Goal: Information Seeking & Learning: Learn about a topic

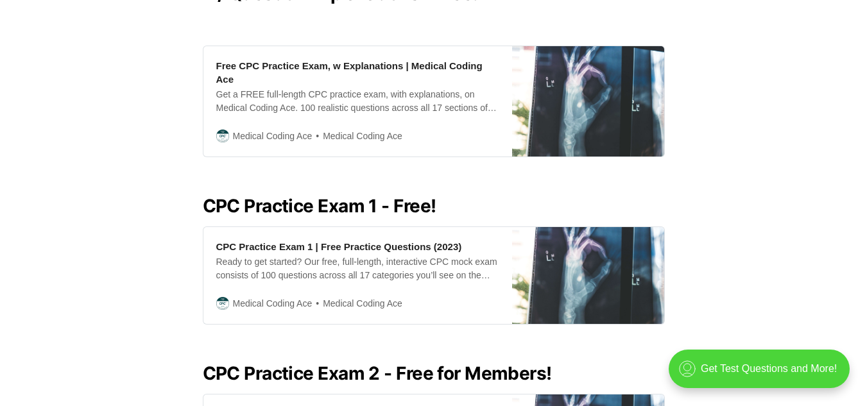
scroll to position [411, 0]
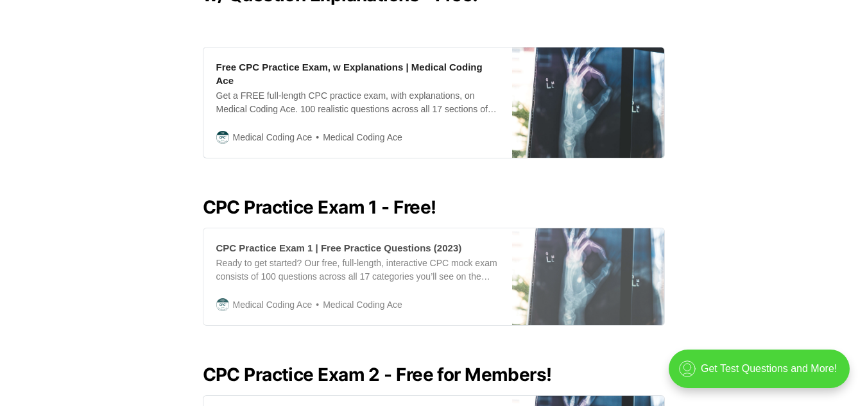
click at [325, 257] on div "Ready to get started? Our free, full-length, interactive CPC mock exam consists…" at bounding box center [357, 270] width 283 height 27
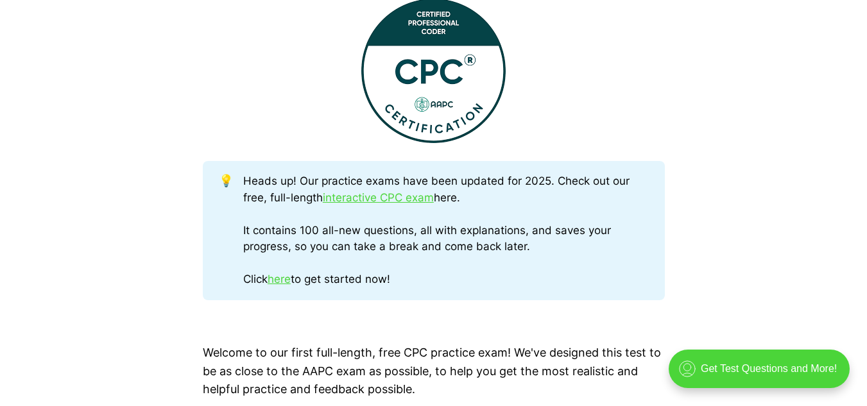
scroll to position [539, 0]
click at [289, 276] on link "here" at bounding box center [279, 278] width 23 height 13
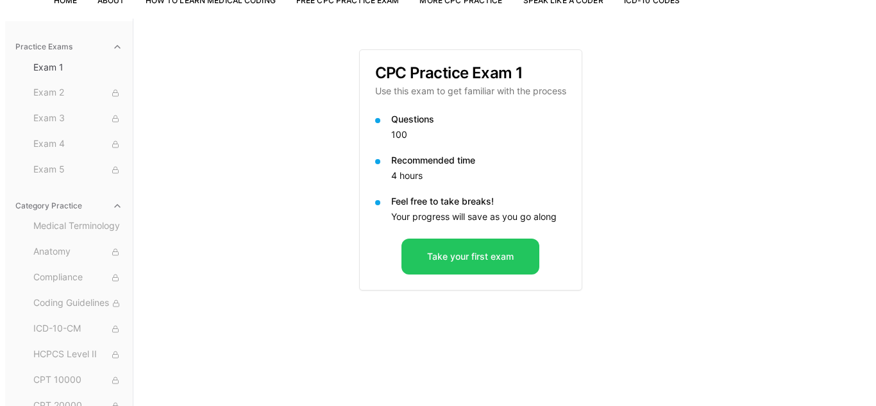
scroll to position [111, 0]
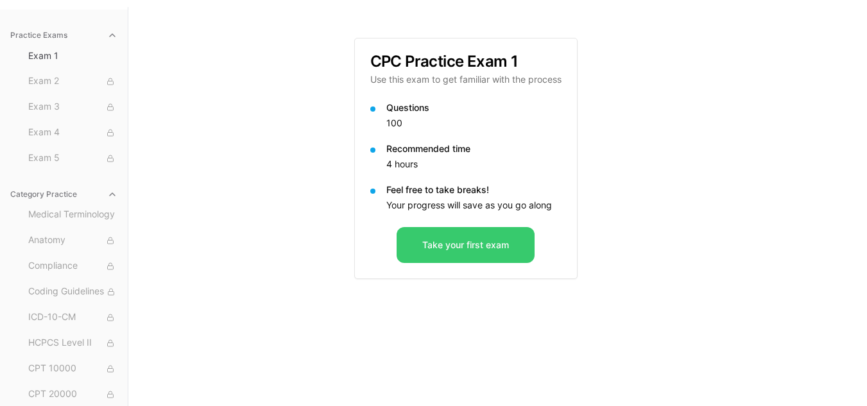
click at [473, 242] on button "Take your first exam" at bounding box center [465, 245] width 138 height 36
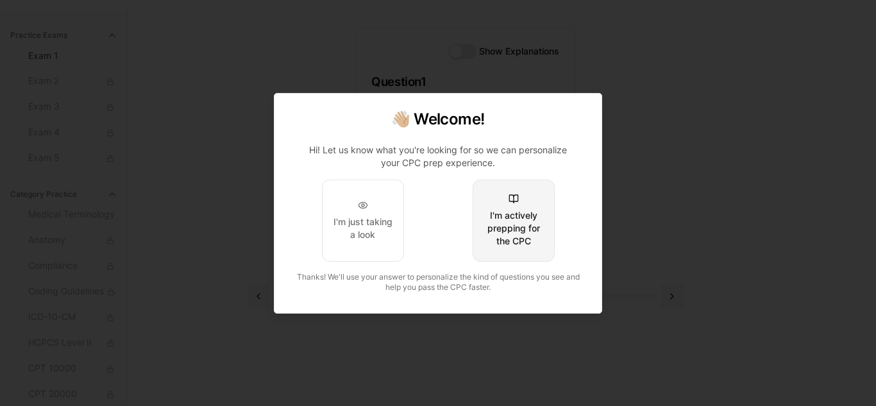
click at [535, 234] on div "I'm actively prepping for the CPC" at bounding box center [514, 228] width 60 height 38
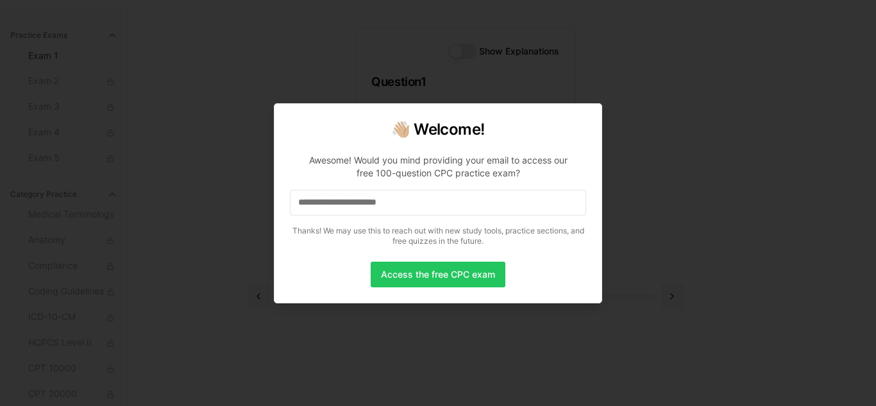
click at [215, 83] on div at bounding box center [438, 203] width 876 height 406
